Goal: Find specific fact: Find specific fact

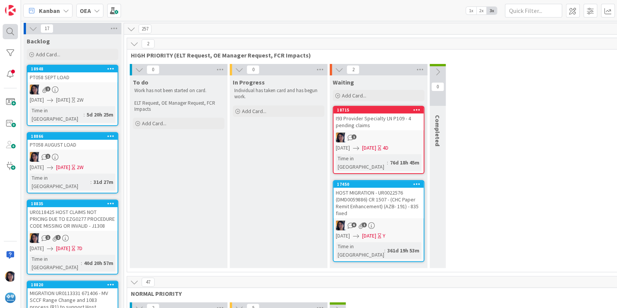
click at [9, 32] on div at bounding box center [10, 31] width 15 height 15
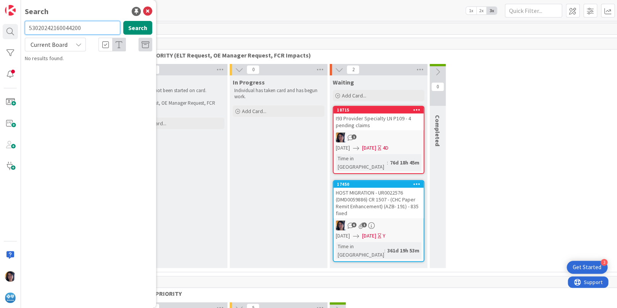
click at [45, 26] on input "53020242160044200" at bounding box center [72, 28] width 95 height 14
paste input "UR0124158"
type input "UR0124158"
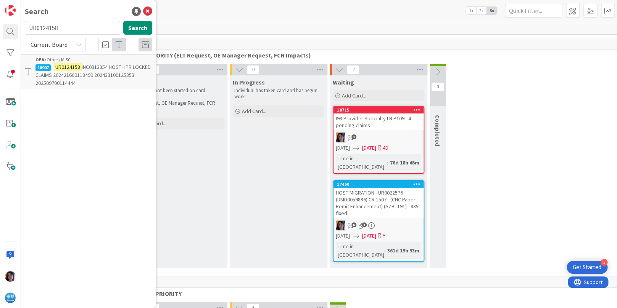
click at [83, 79] on p "UR0124158 INC0313354 HOST HPR LOCKED CLAIMS 202421600118499 202433100125353 202…" at bounding box center [93, 75] width 117 height 24
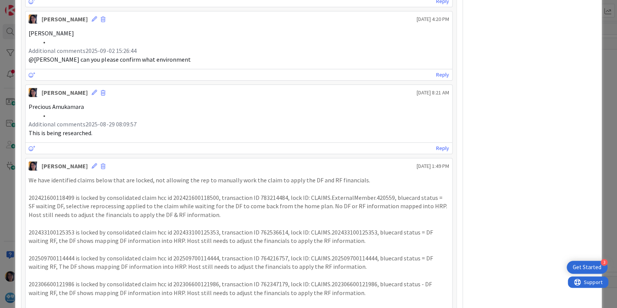
scroll to position [449, 0]
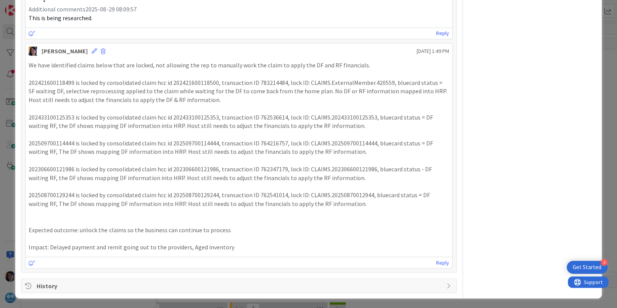
click at [199, 81] on p "202421600118499 is locked by consolidated claim hcc id 202421600118500, transac…" at bounding box center [239, 92] width 420 height 26
copy p "202421600118500"
click at [189, 115] on p "202433100125353 is locked by consolidated claim hcc id 202433100125353, transac…" at bounding box center [239, 121] width 420 height 17
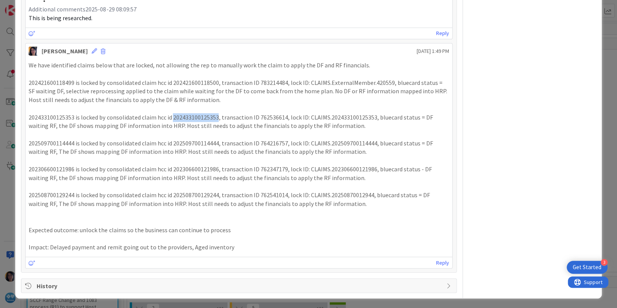
copy p "202433100125353"
click at [128, 120] on p "202433100125353 is locked by consolidated claim hcc id 202433100125353, transac…" at bounding box center [239, 121] width 420 height 17
click at [61, 118] on p "202433100125353 is locked by consolidated claim hcc id 202433100125353, transac…" at bounding box center [239, 121] width 420 height 17
copy p "202433100125353"
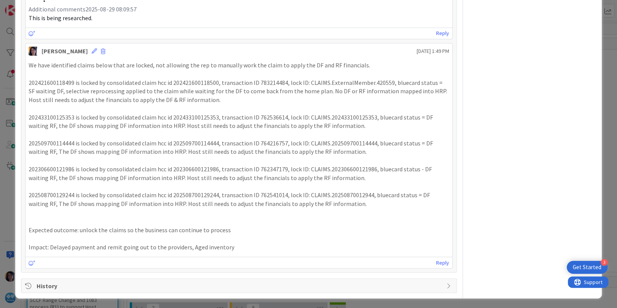
click at [30, 6] on span "Additional comments2025-08-29 08:09:57" at bounding box center [83, 9] width 108 height 8
click at [53, 80] on p "202421600118499 is locked by consolidated claim hcc id 202421600118500, transac…" at bounding box center [239, 92] width 420 height 26
copy p "202421600118499"
click at [200, 118] on p "202433100125353 is locked by consolidated claim hcc id 202433100125353, transac…" at bounding box center [239, 121] width 420 height 17
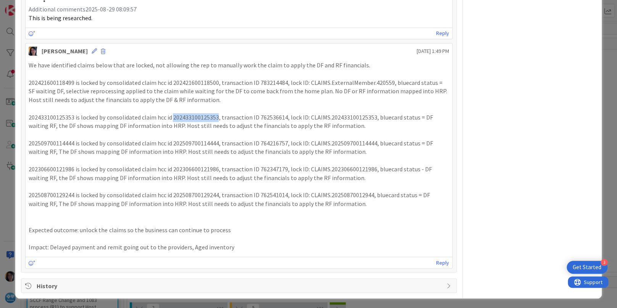
click at [200, 118] on p "202433100125353 is locked by consolidated claim hcc id 202433100125353, transac…" at bounding box center [239, 121] width 420 height 17
copy p "202433100125353"
drag, startPoint x: 116, startPoint y: 159, endPoint x: 99, endPoint y: 146, distance: 20.7
click at [114, 157] on p at bounding box center [239, 160] width 420 height 9
click at [278, 202] on p "202508700129244 is locked by consolidated claim hcc id 202508700129244, transac…" at bounding box center [239, 199] width 420 height 17
